Goal: Transaction & Acquisition: Purchase product/service

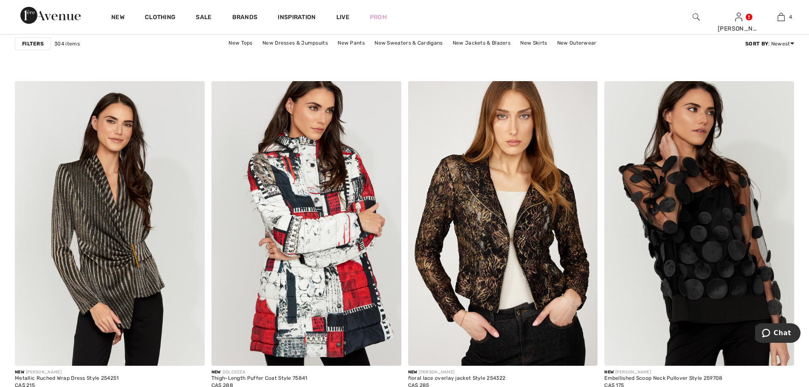
scroll to position [1614, 0]
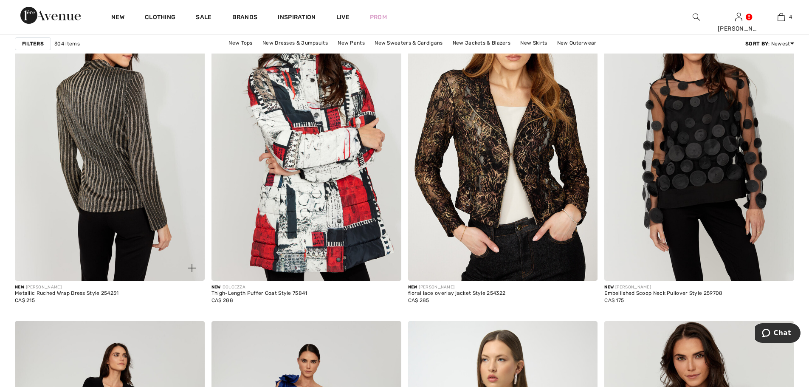
click at [118, 188] on img at bounding box center [110, 138] width 190 height 285
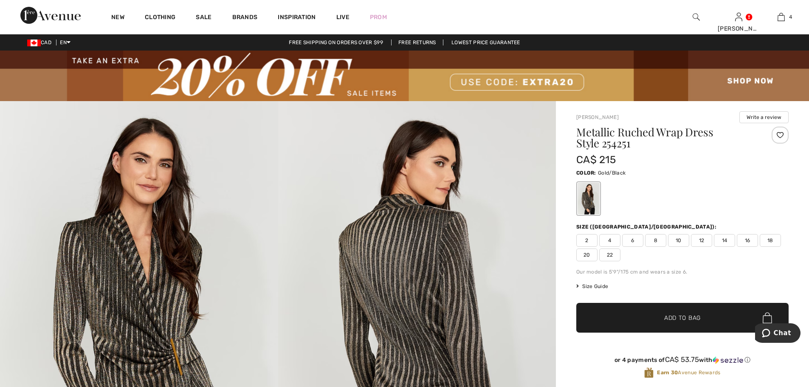
click at [723, 240] on span "14" at bounding box center [724, 240] width 21 height 13
click at [672, 319] on span "Add to Bag" at bounding box center [682, 318] width 37 height 9
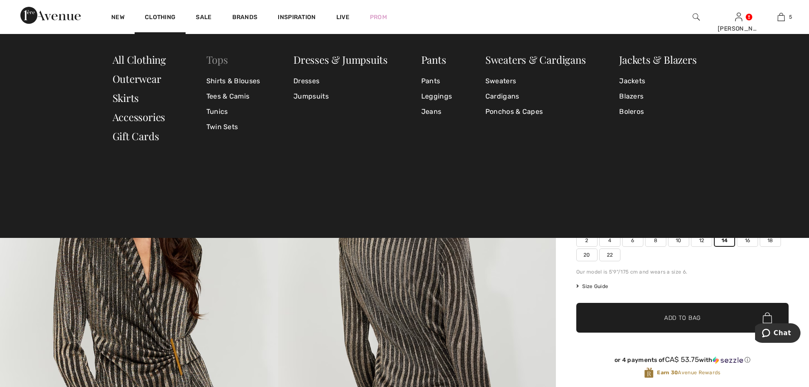
click at [219, 62] on link "Tops" at bounding box center [217, 60] width 22 height 14
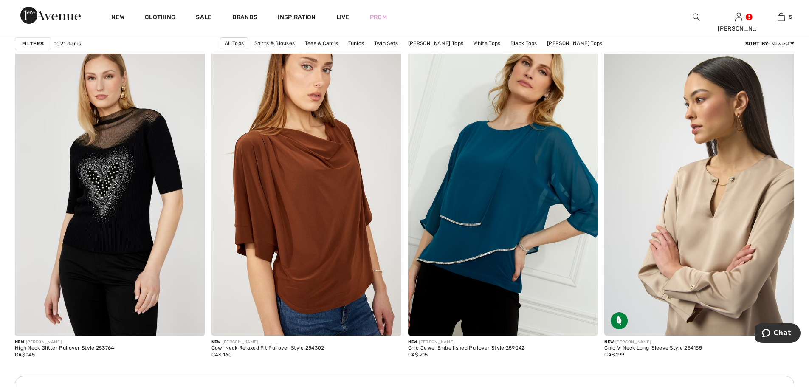
scroll to position [1147, 0]
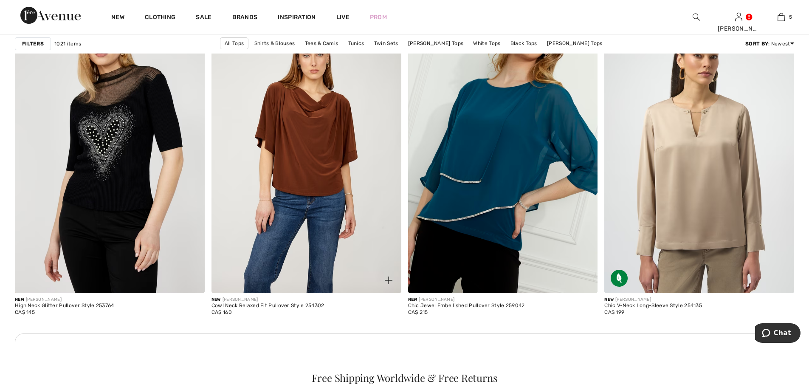
click at [308, 150] on img at bounding box center [307, 150] width 190 height 285
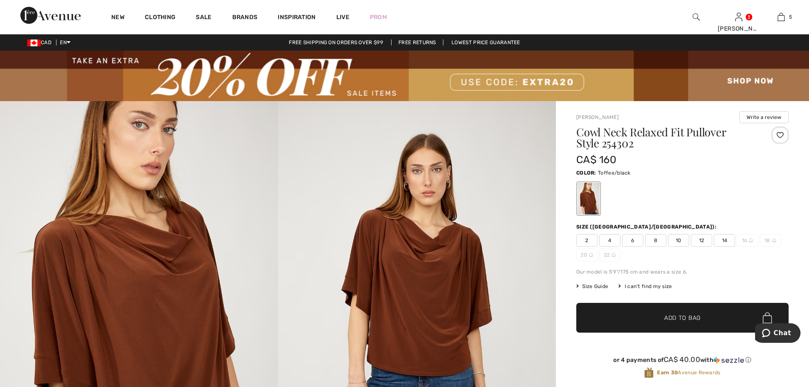
click at [700, 241] on span "12" at bounding box center [701, 240] width 21 height 13
click at [684, 316] on span "Add to Bag" at bounding box center [682, 318] width 37 height 9
